Goal: Transaction & Acquisition: Purchase product/service

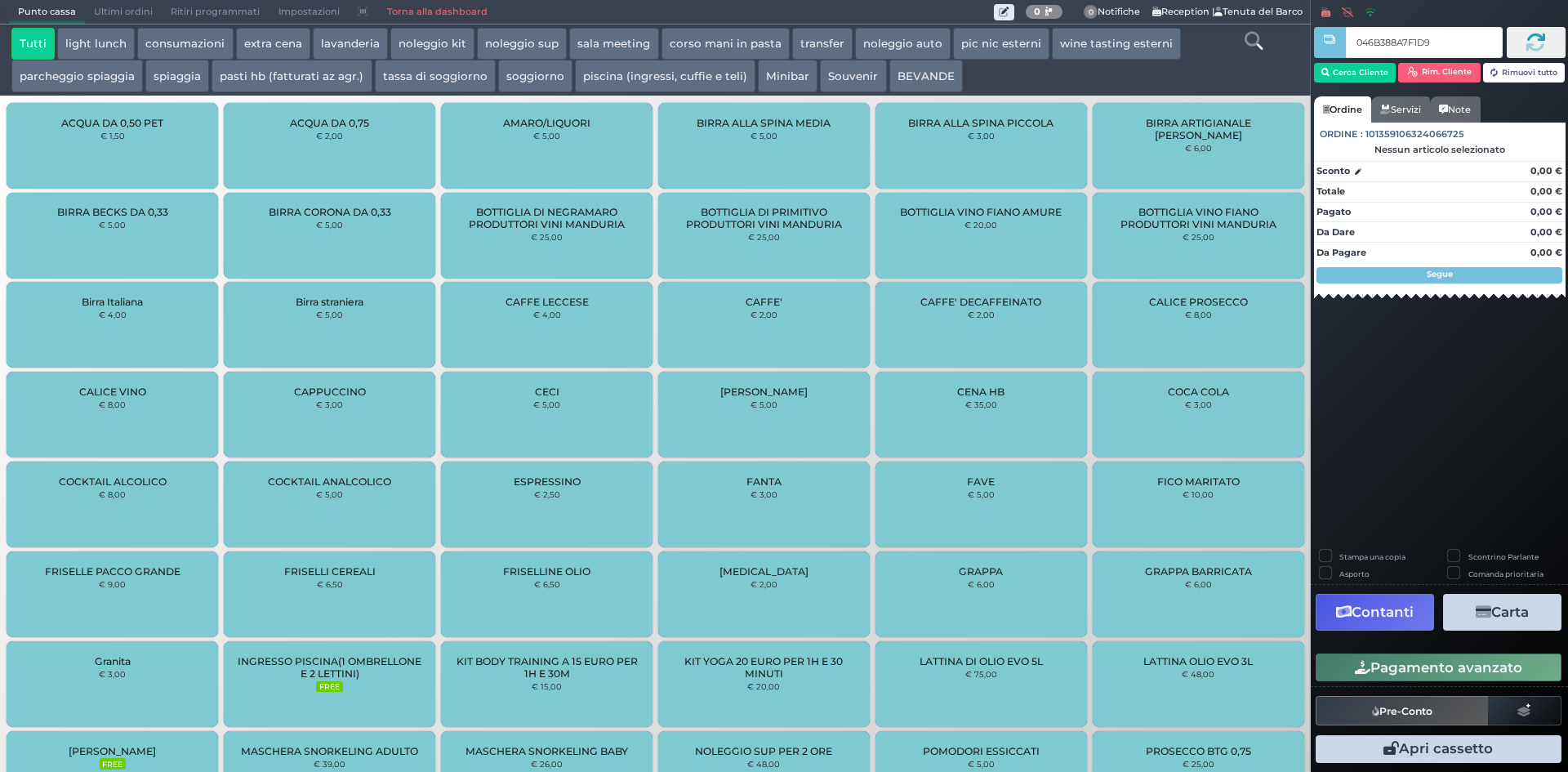
type input "046B388A7F1D94"
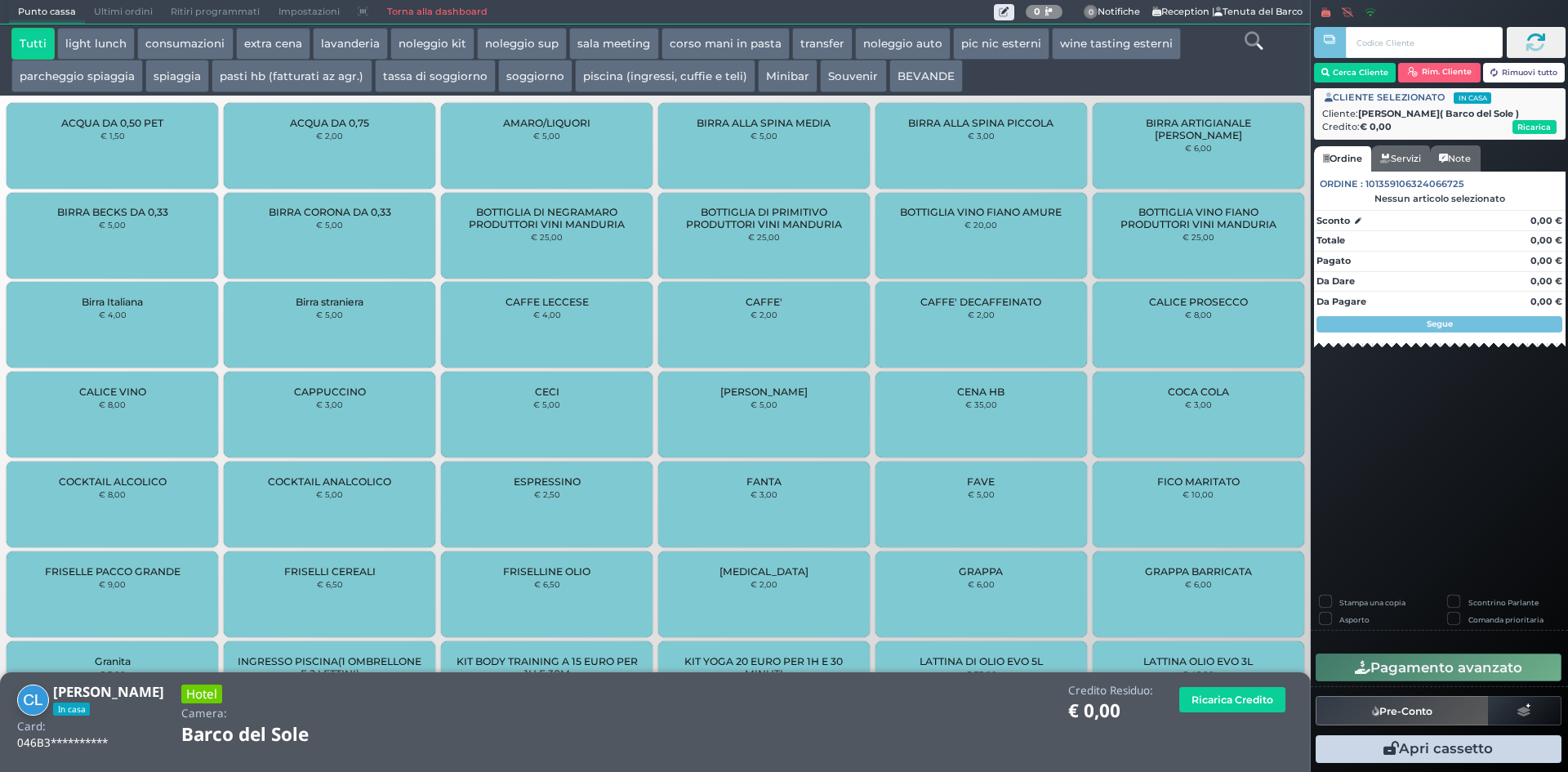
click at [189, 76] on button "spiaggia" at bounding box center [178, 76] width 64 height 33
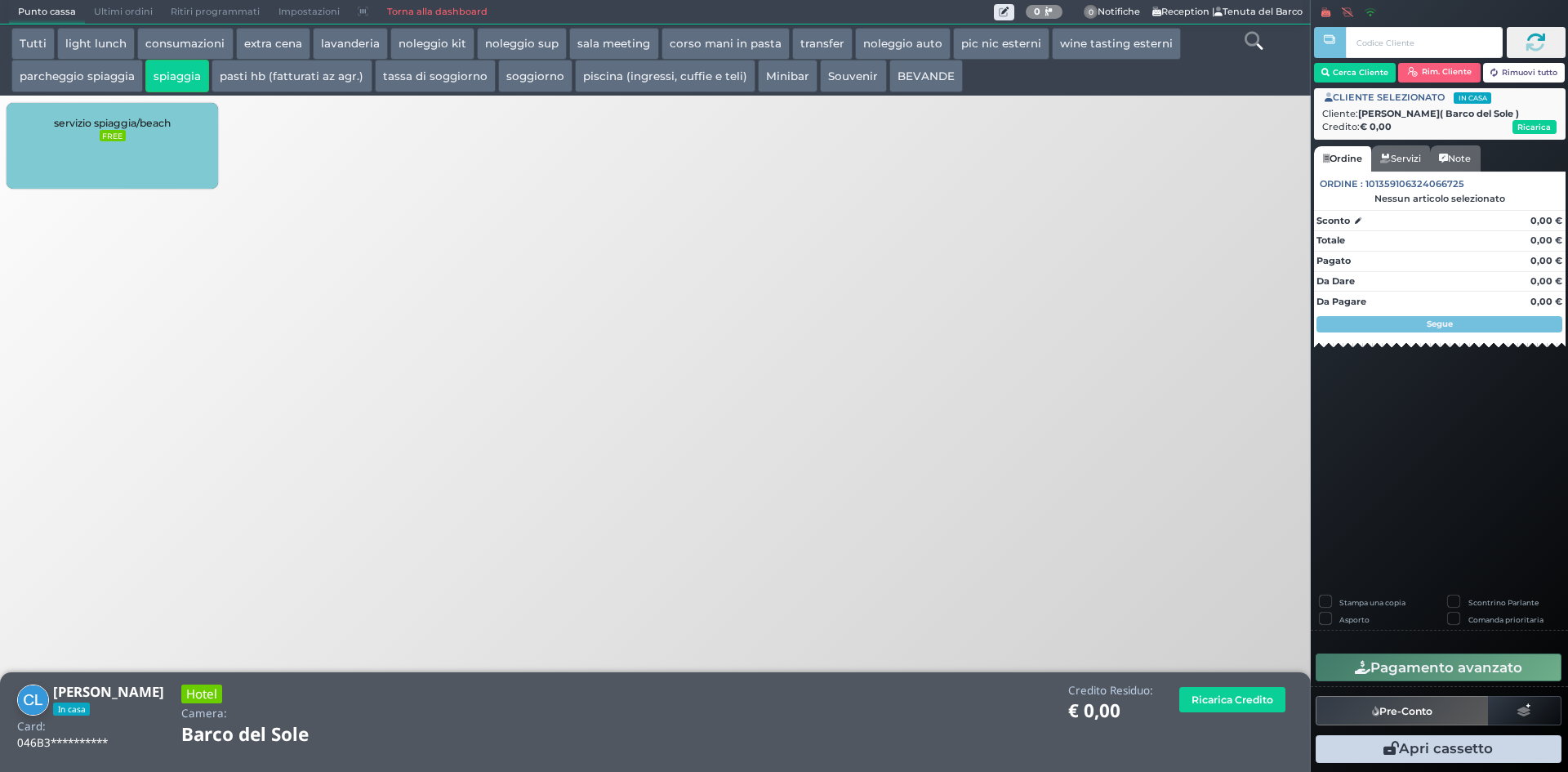
click at [146, 146] on div "servizio spiaggia/beach FREE" at bounding box center [113, 146] width 212 height 86
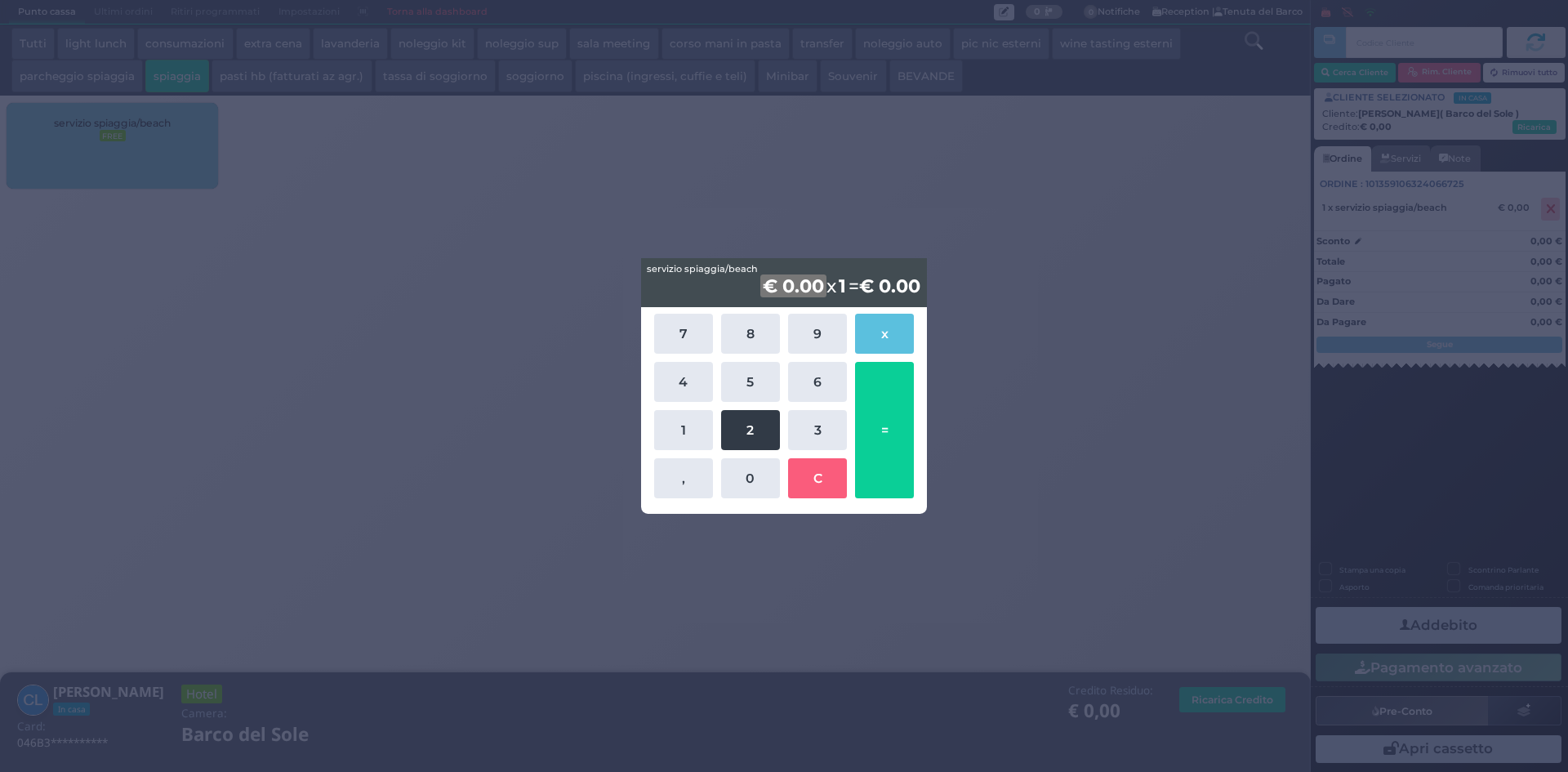
drag, startPoint x: 689, startPoint y: 424, endPoint x: 725, endPoint y: 411, distance: 38.3
click at [693, 424] on button "1" at bounding box center [683, 430] width 59 height 40
drag, startPoint x: 754, startPoint y: 385, endPoint x: 893, endPoint y: 426, distance: 144.9
click at [757, 386] on button "5" at bounding box center [750, 382] width 59 height 40
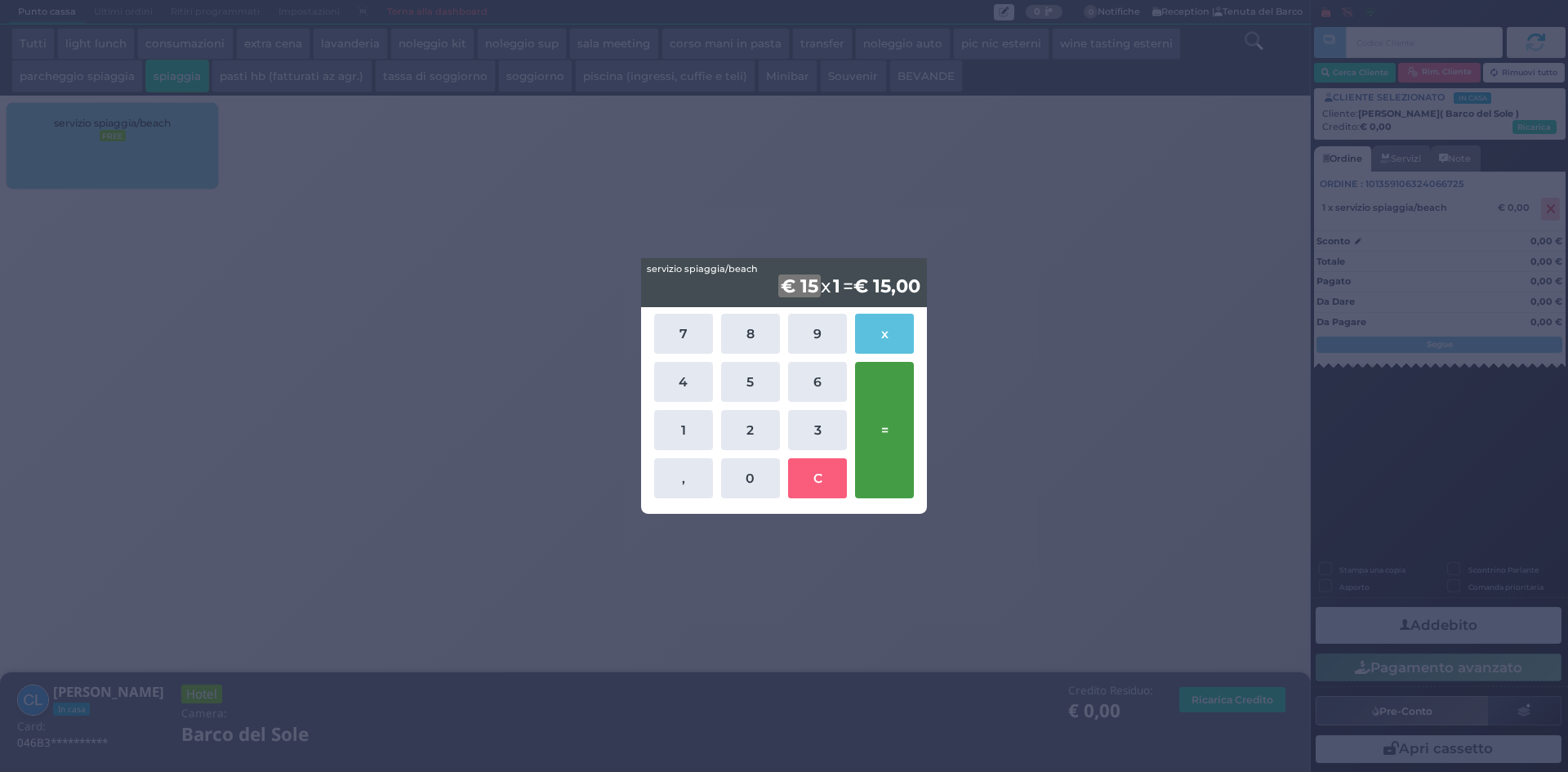
click at [894, 426] on button "=" at bounding box center [884, 429] width 59 height 137
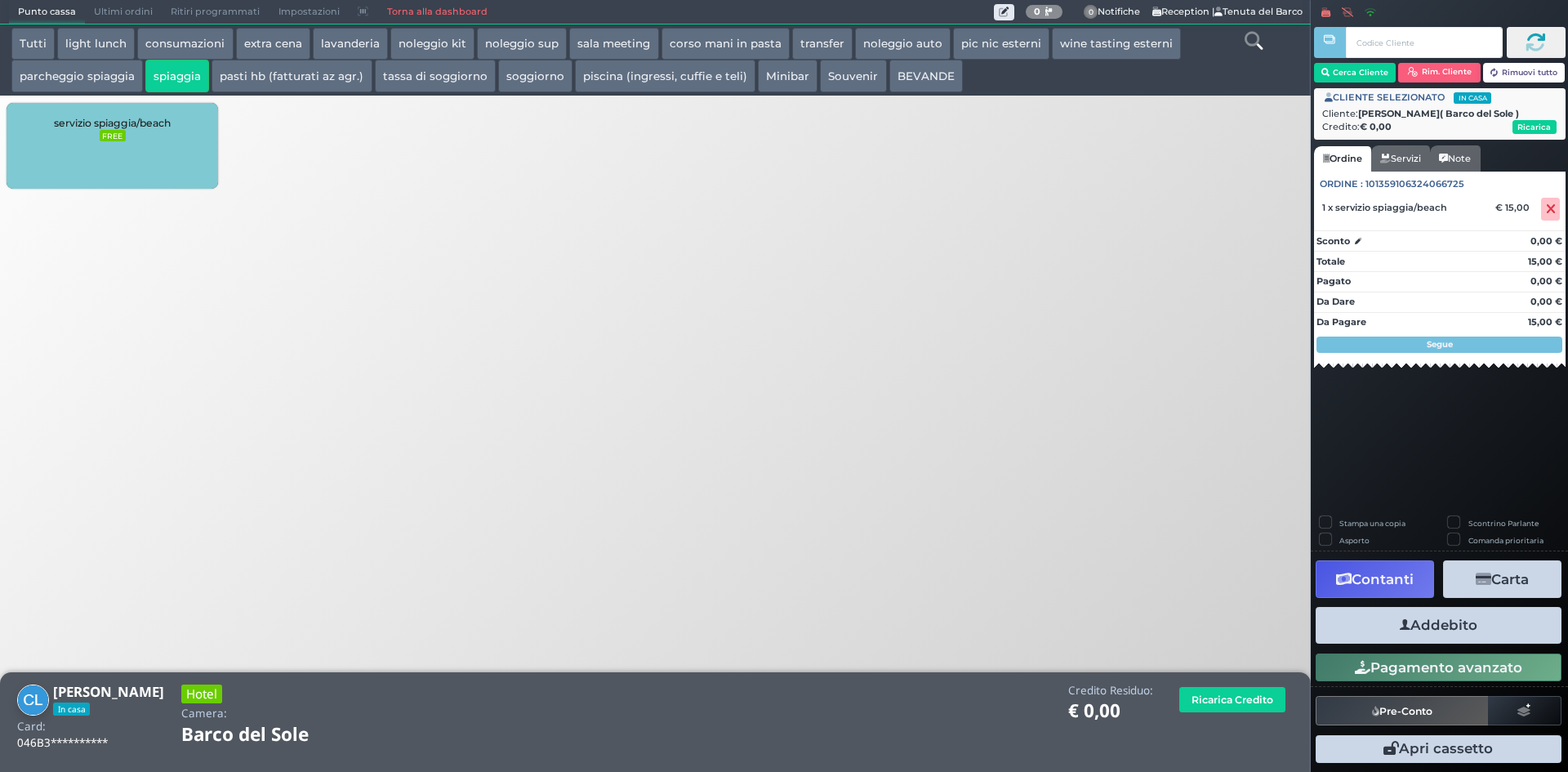
click at [79, 72] on button "parcheggio spiaggia" at bounding box center [77, 76] width 132 height 33
click at [127, 161] on div "parcheggio spiaggia/beach parking € 5,00" at bounding box center [113, 146] width 212 height 86
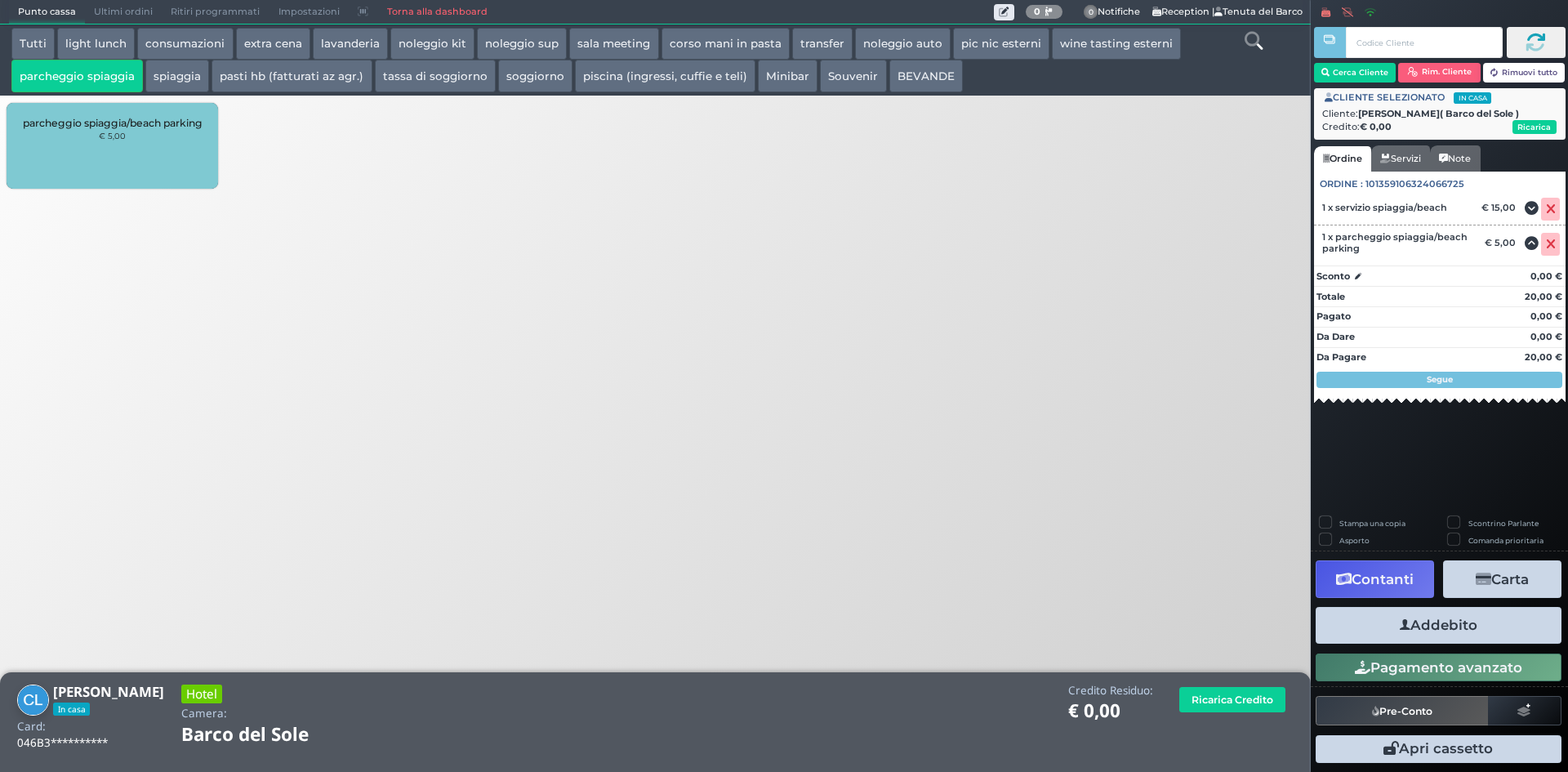
click at [1476, 641] on button "Addebito" at bounding box center [1439, 625] width 246 height 37
